Goal: Task Accomplishment & Management: Complete application form

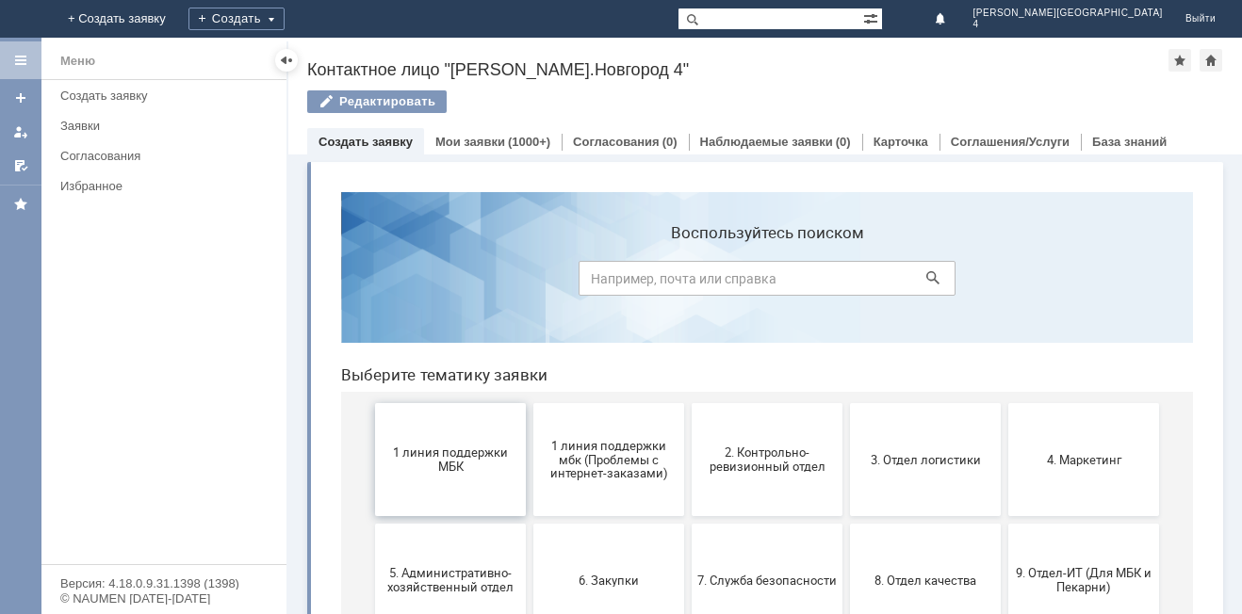
click at [441, 453] on span "1 линия поддержки МБК" at bounding box center [450, 460] width 139 height 28
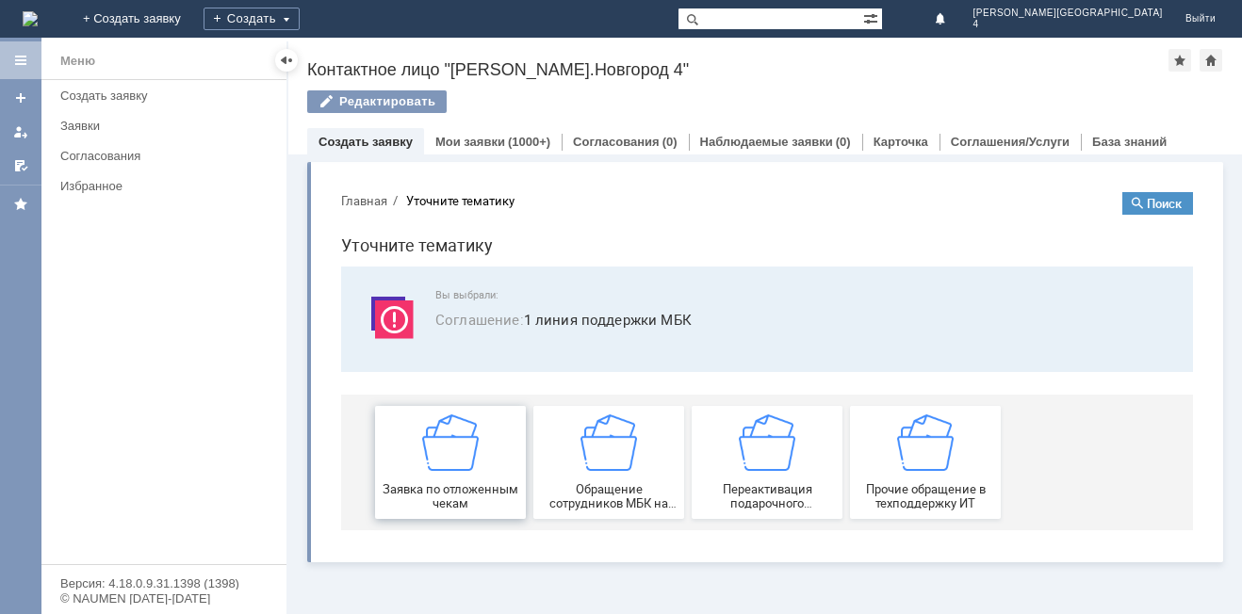
click at [472, 430] on img at bounding box center [450, 443] width 57 height 57
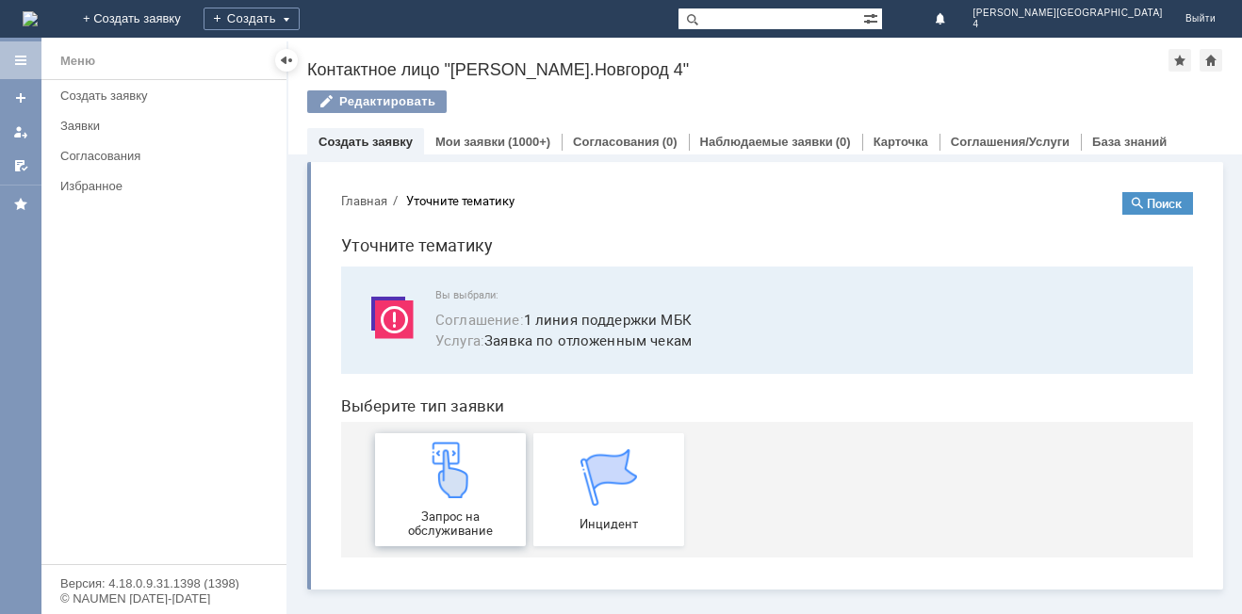
click at [403, 479] on div "Запрос на обслуживание" at bounding box center [450, 490] width 139 height 96
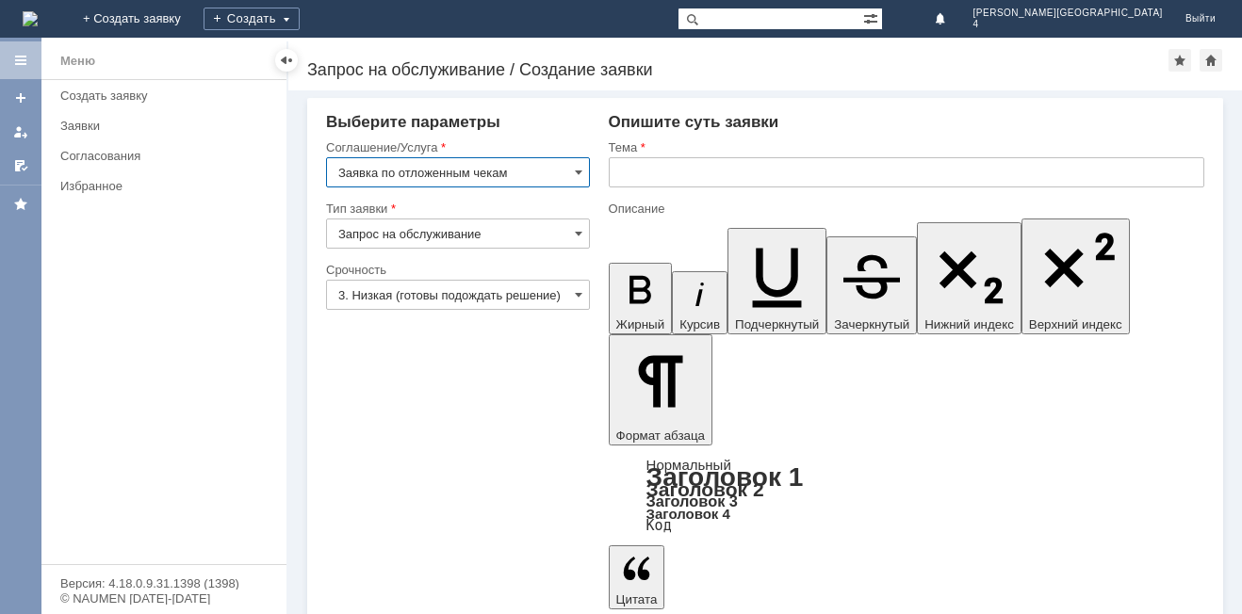
click at [698, 166] on input "text" at bounding box center [906, 172] width 595 height 30
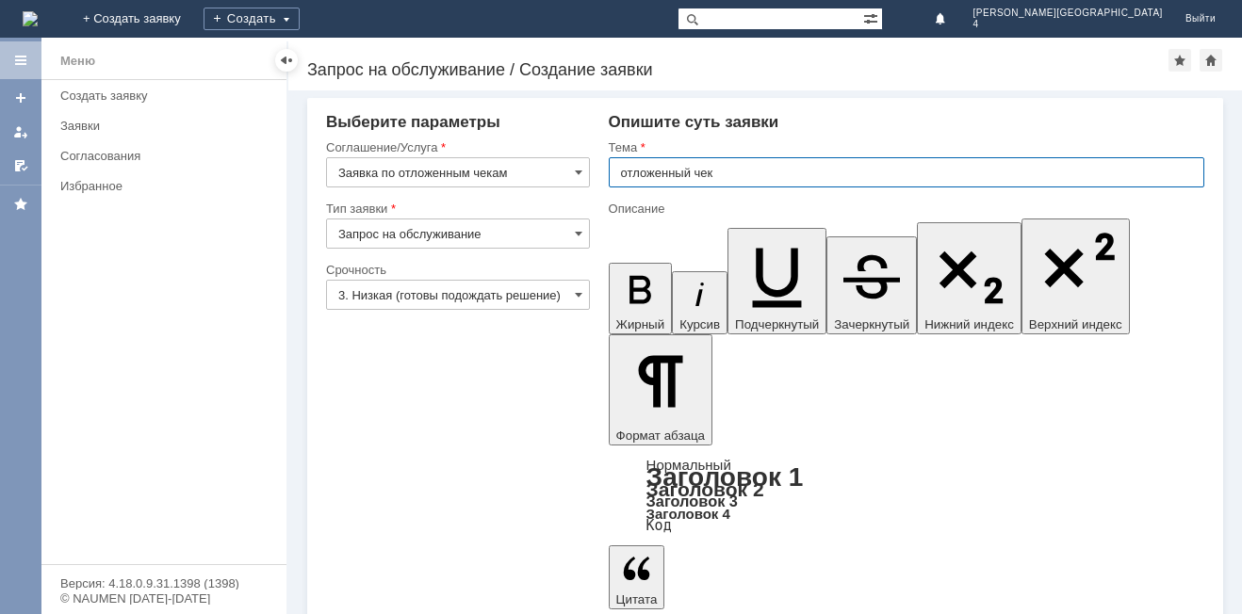
type input "отложенный чек"
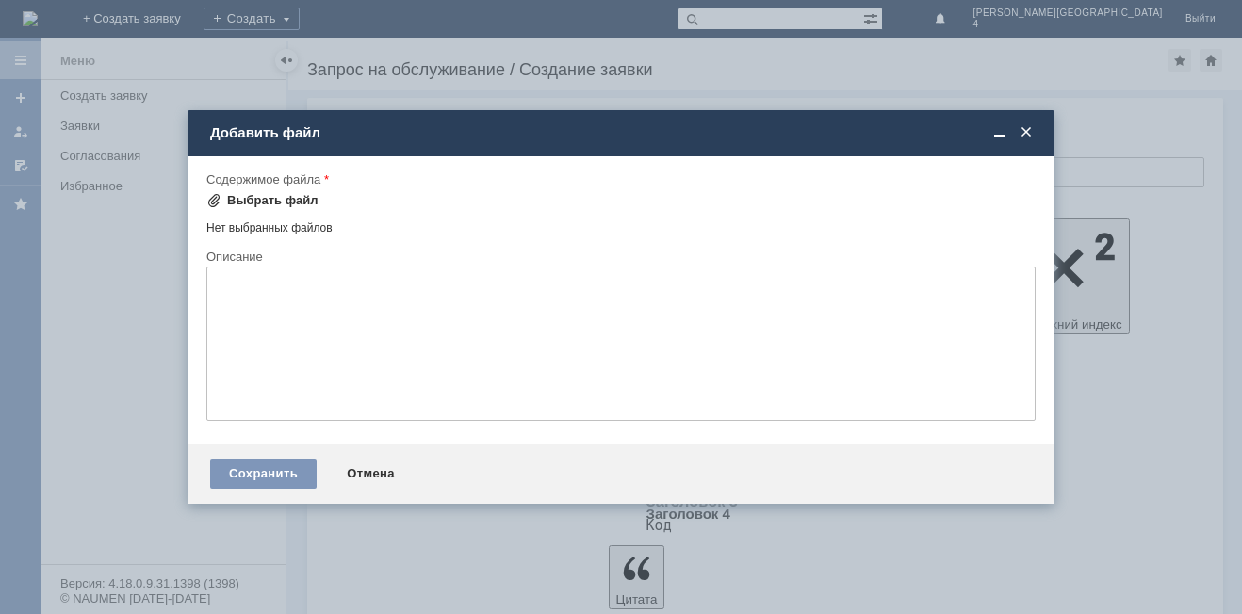
drag, startPoint x: 238, startPoint y: 212, endPoint x: 249, endPoint y: 197, distance: 18.3
click at [239, 210] on td "Выбрать файл" at bounding box center [268, 201] width 124 height 24
click at [249, 196] on div "Выбрать файл" at bounding box center [272, 200] width 91 height 15
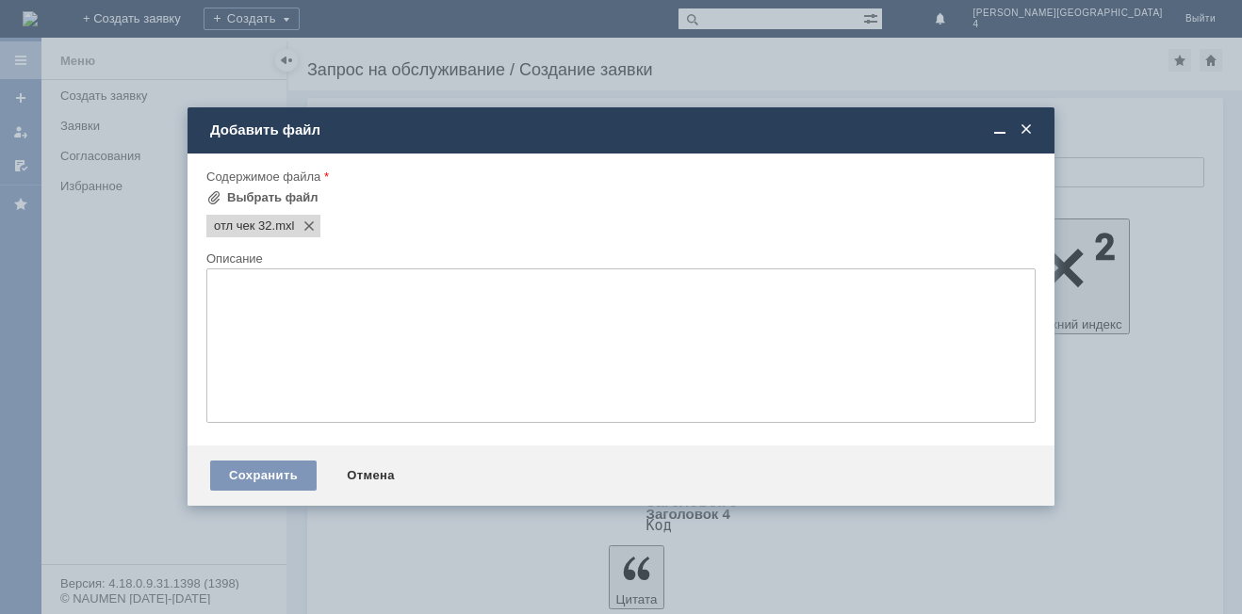
click at [601, 340] on textarea at bounding box center [620, 346] width 829 height 155
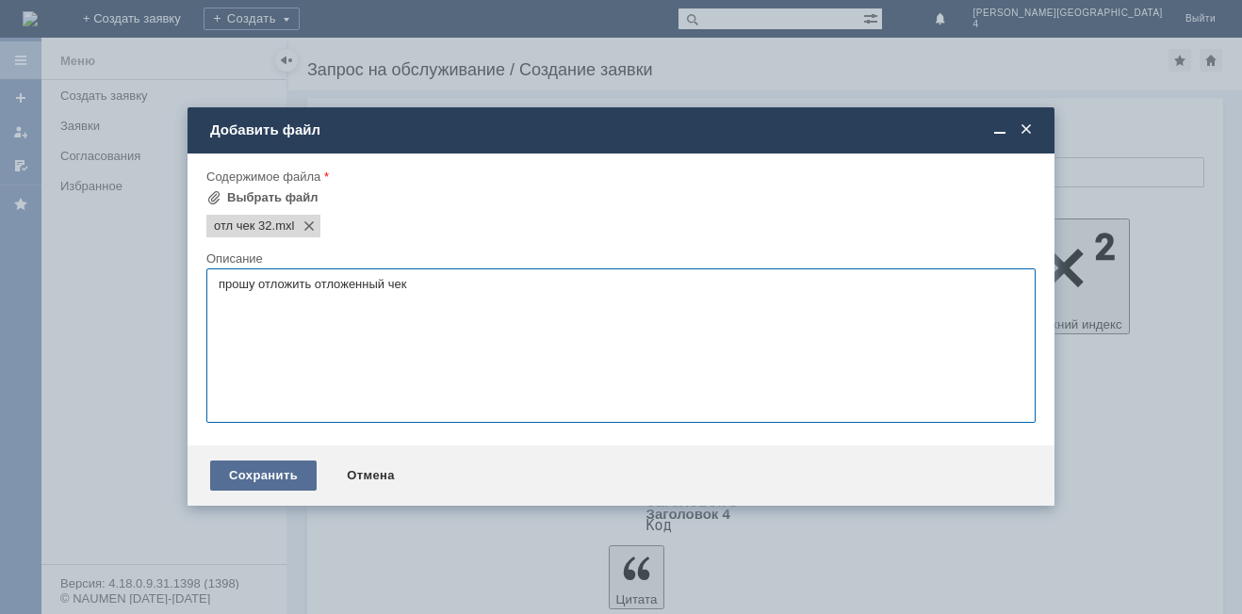
type textarea "прошу отложить отложенный чек"
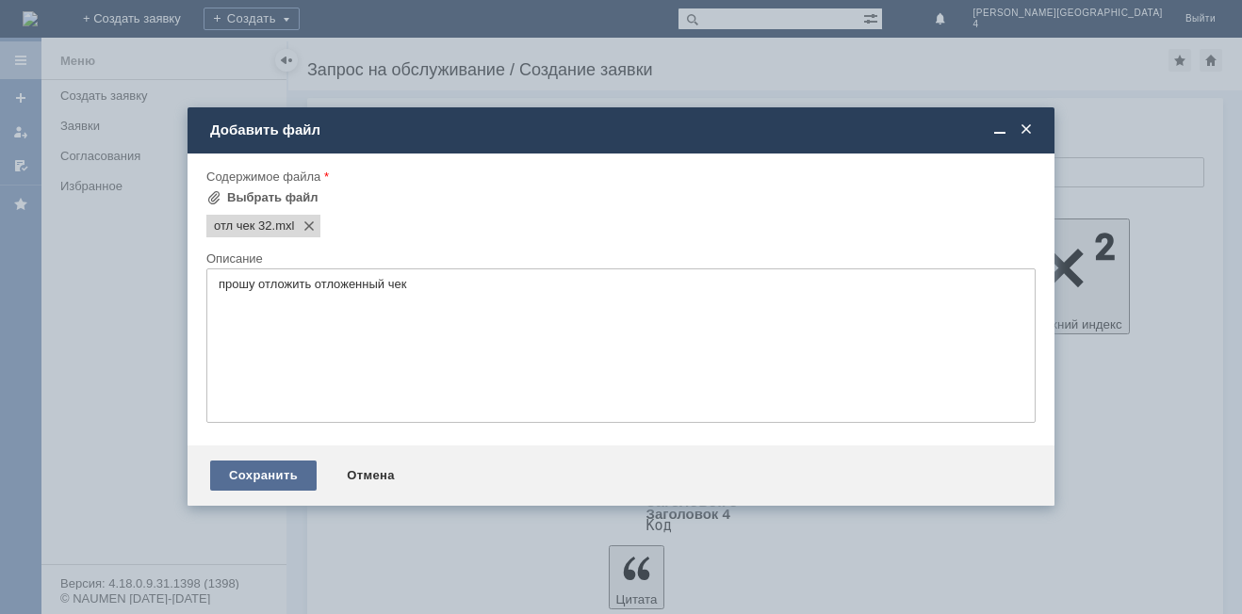
click at [303, 477] on div "Сохранить" at bounding box center [263, 476] width 106 height 30
